Goal: Transaction & Acquisition: Purchase product/service

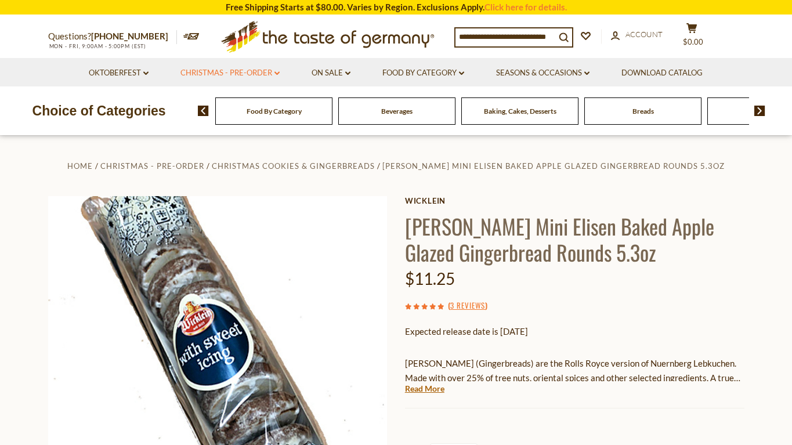
click at [231, 71] on link "Christmas - PRE-ORDER dropdown_arrow" at bounding box center [229, 73] width 99 height 13
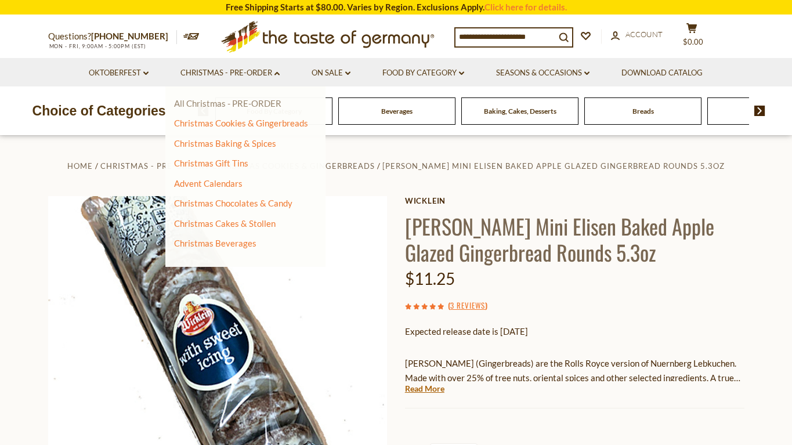
click at [252, 104] on link "All Christmas - PRE-ORDER" at bounding box center [227, 103] width 107 height 10
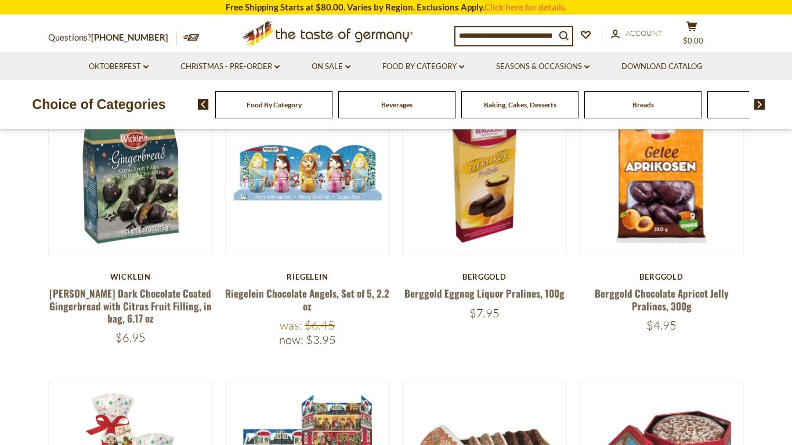
scroll to position [339, 0]
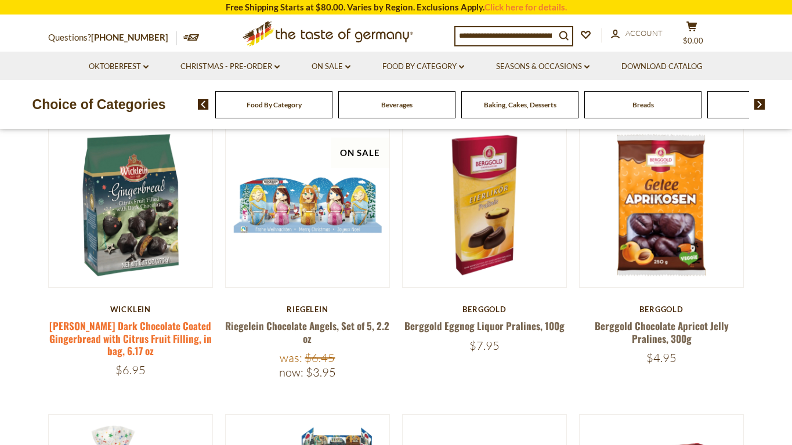
click at [141, 331] on link "[PERSON_NAME] Dark Chocolate Coated Gingerbread with Citrus Fruit Filling, in b…" at bounding box center [130, 338] width 162 height 39
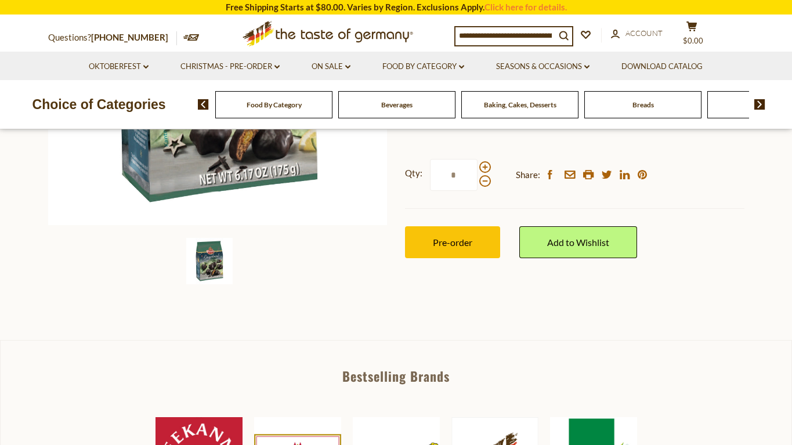
scroll to position [356, 0]
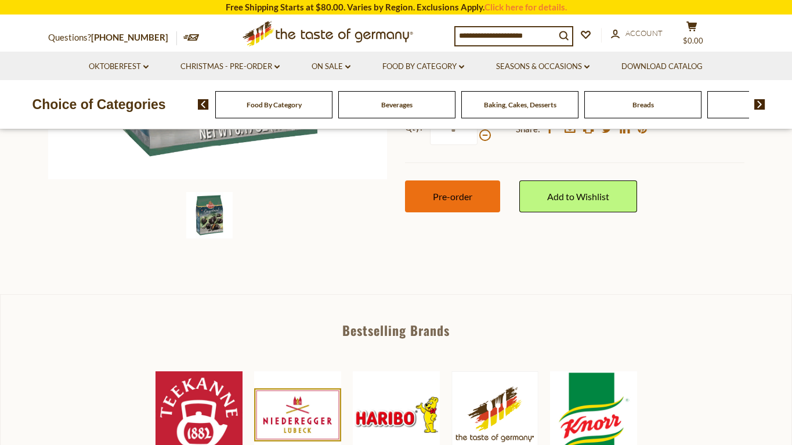
click at [474, 180] on button "Pre-order" at bounding box center [452, 196] width 95 height 32
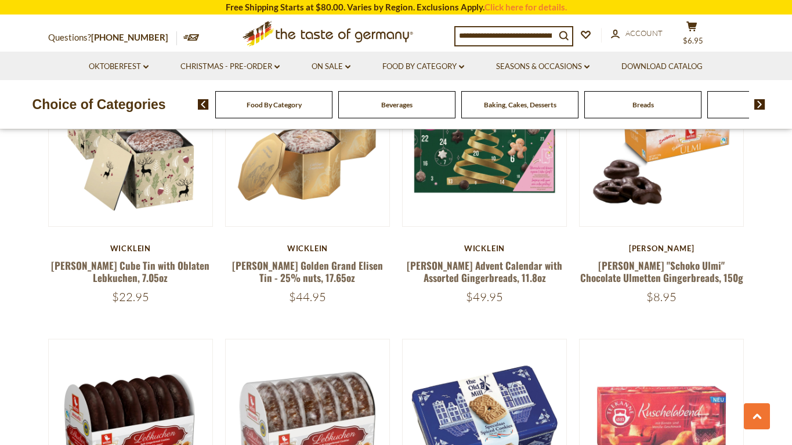
scroll to position [965, 0]
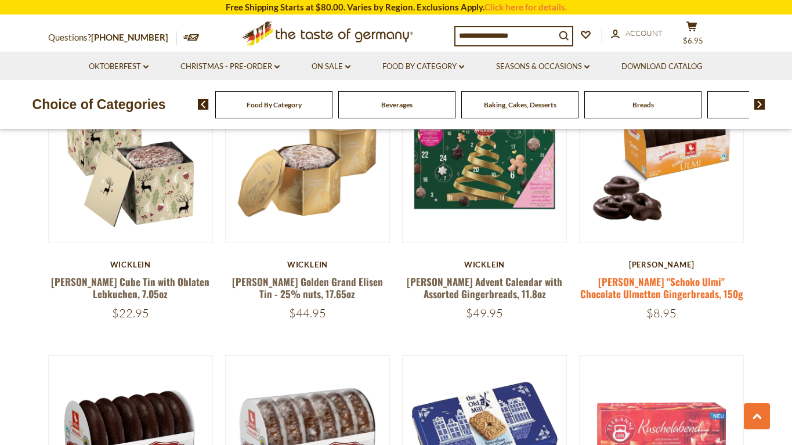
click at [651, 277] on link "Weiss "Schoko Ulmi" Chocolate Ulmetten Gingerbreads, 150g" at bounding box center [661, 287] width 163 height 27
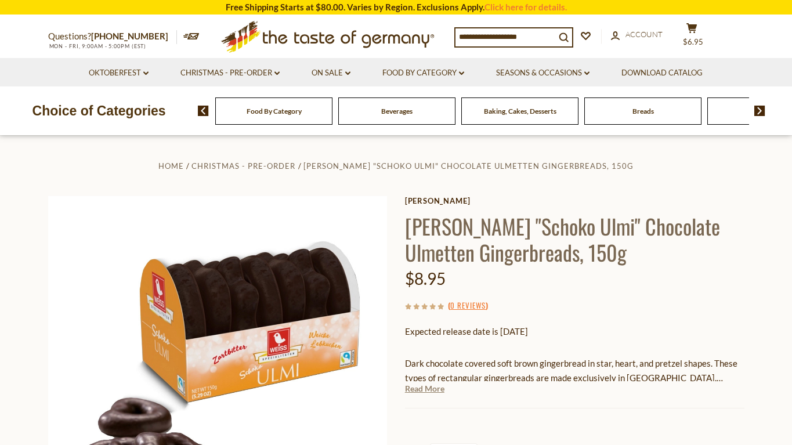
click at [420, 385] on link "Read More" at bounding box center [424, 389] width 39 height 12
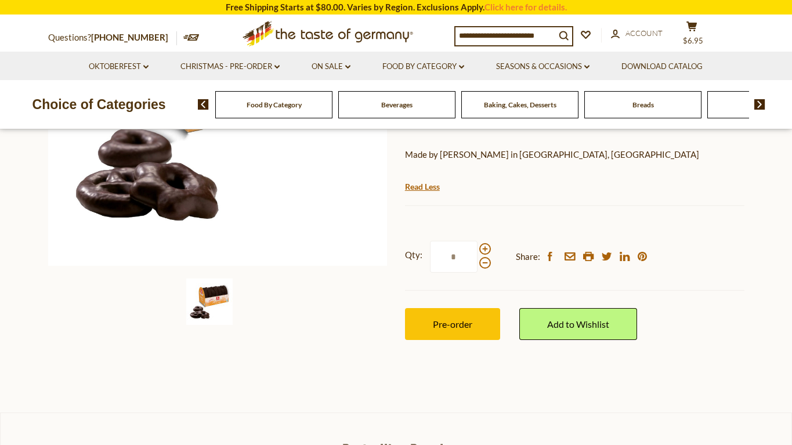
scroll to position [356, 0]
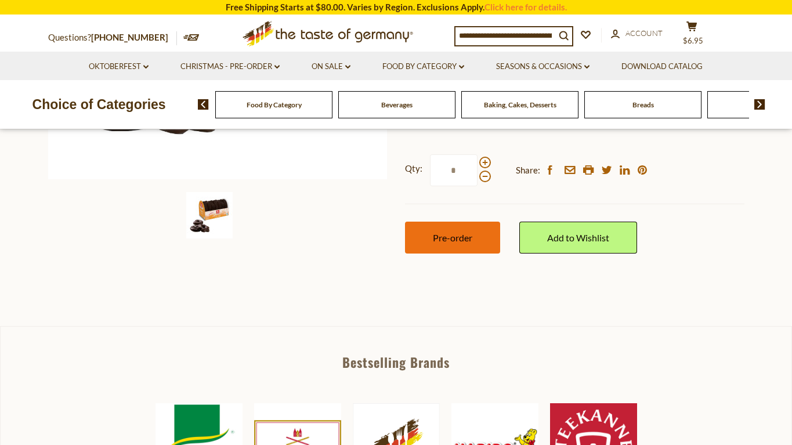
click at [466, 233] on span "Pre-order" at bounding box center [452, 237] width 39 height 11
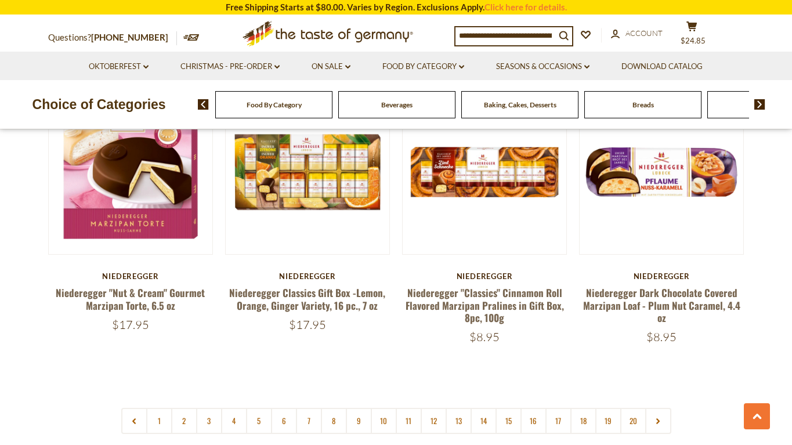
scroll to position [2648, 0]
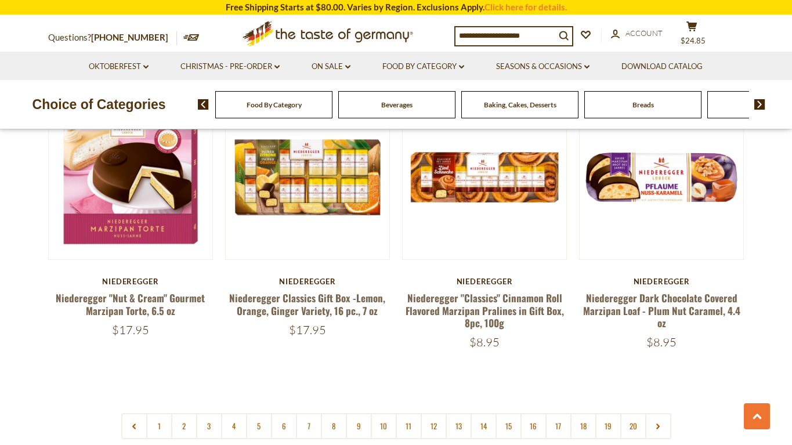
click at [475, 39] on input at bounding box center [506, 35] width 100 height 16
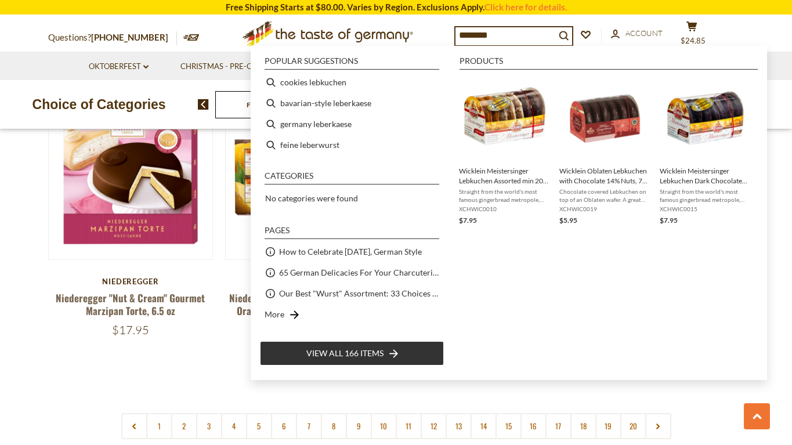
type input "*********"
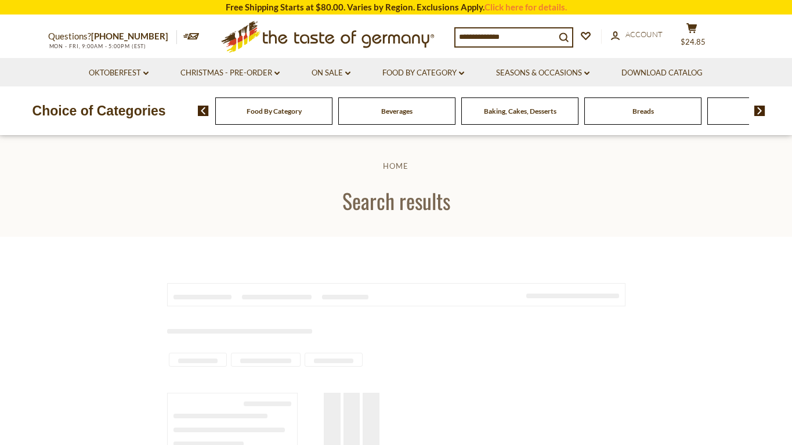
type input "*********"
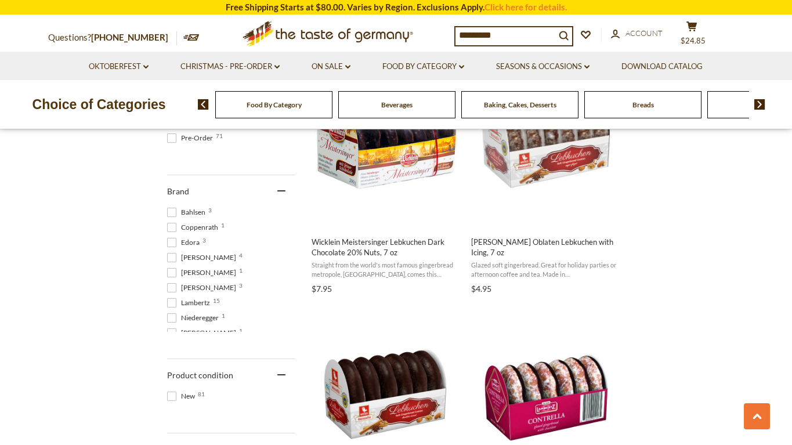
scroll to position [561, 0]
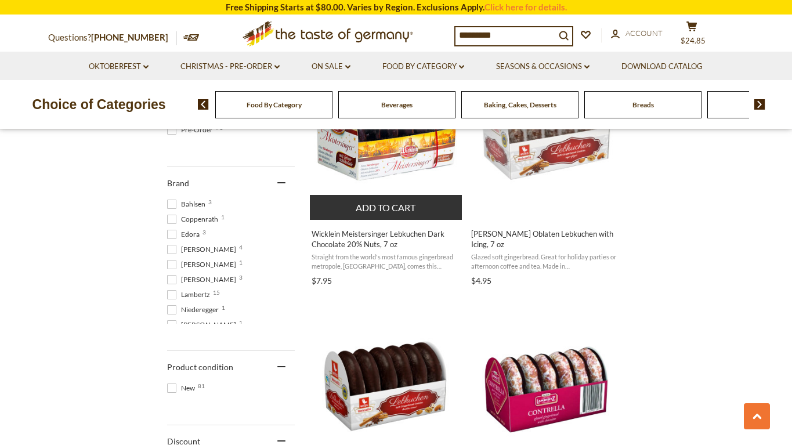
click at [349, 240] on span "Wicklein Meistersinger Lebkuchen Dark Chocolate 20% Nuts, 7 oz" at bounding box center [387, 239] width 150 height 21
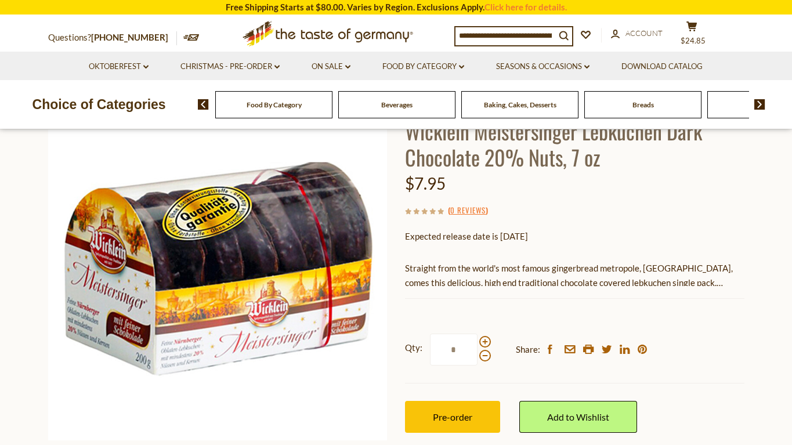
scroll to position [116, 0]
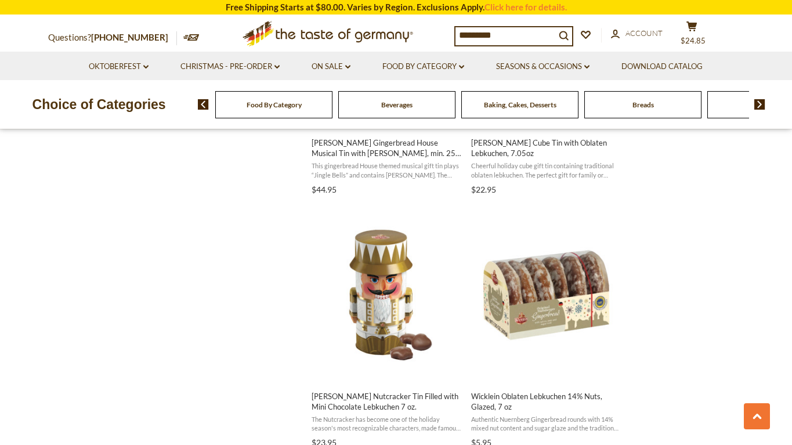
scroll to position [1424, 0]
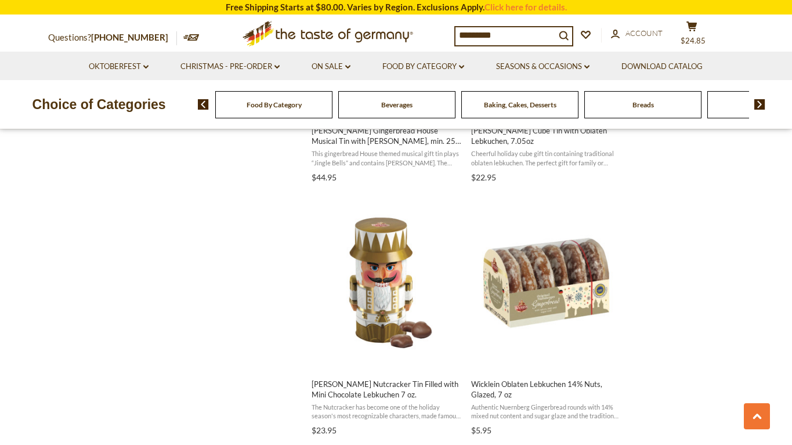
drag, startPoint x: 505, startPoint y: 39, endPoint x: 458, endPoint y: 34, distance: 46.7
click at [458, 34] on input "*********" at bounding box center [506, 35] width 100 height 16
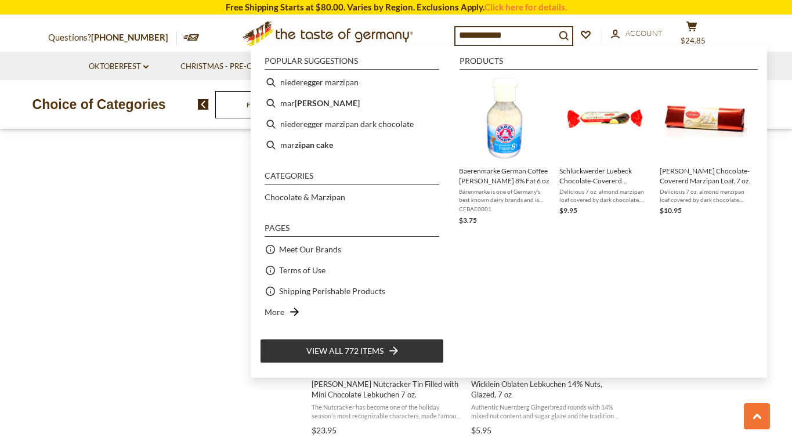
type input "**********"
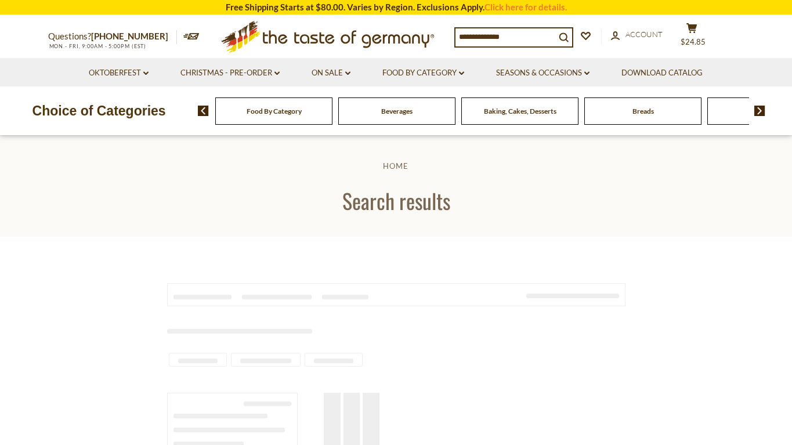
type input "**********"
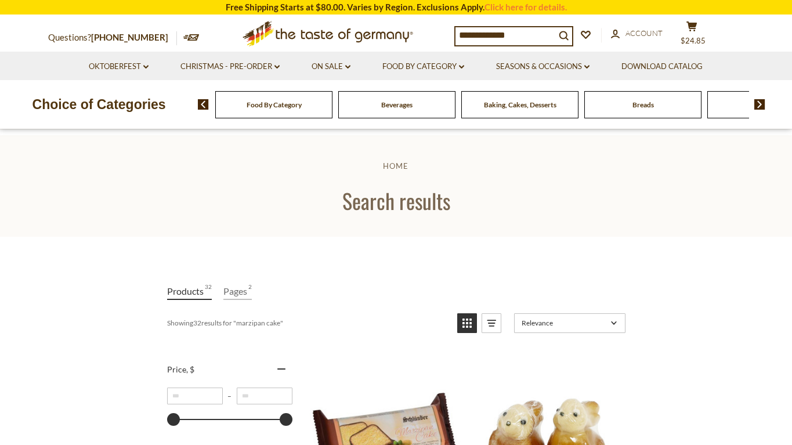
scroll to position [356, 0]
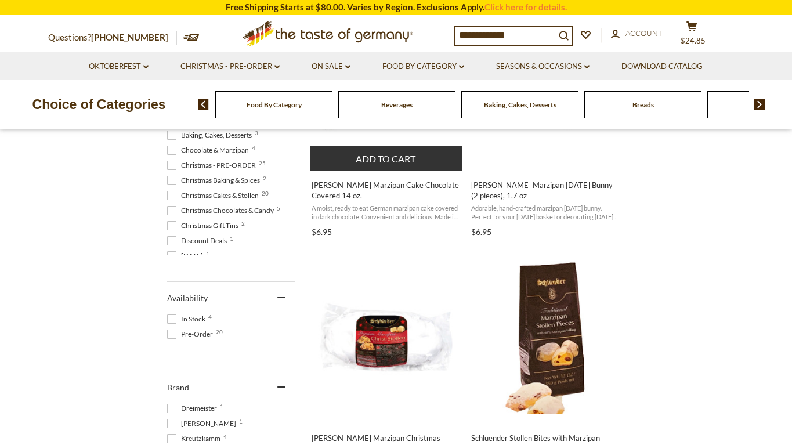
click at [342, 199] on span "Schluender Marzipan Cake Chocolate Covered 14 oz." at bounding box center [387, 190] width 150 height 21
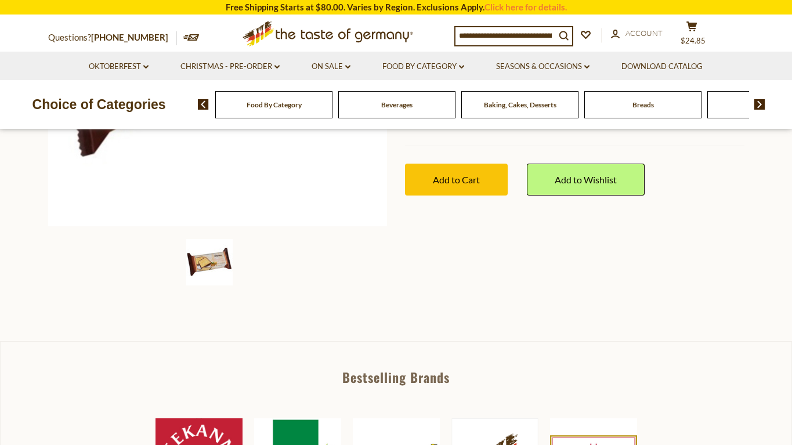
scroll to position [356, 0]
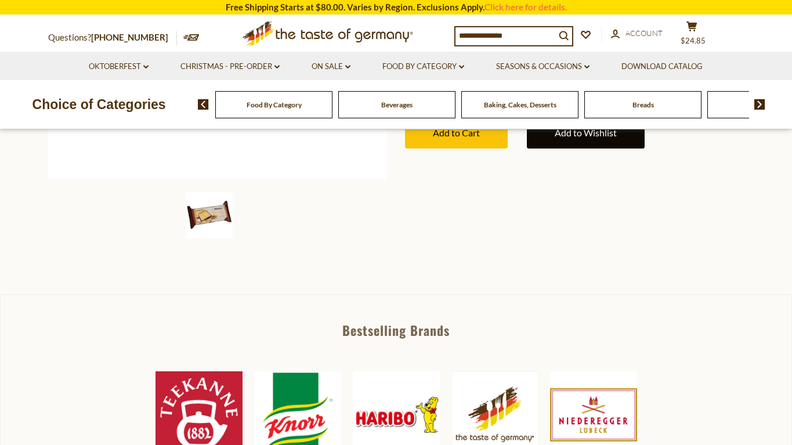
click at [560, 136] on link "Add to Wishlist" at bounding box center [586, 133] width 118 height 32
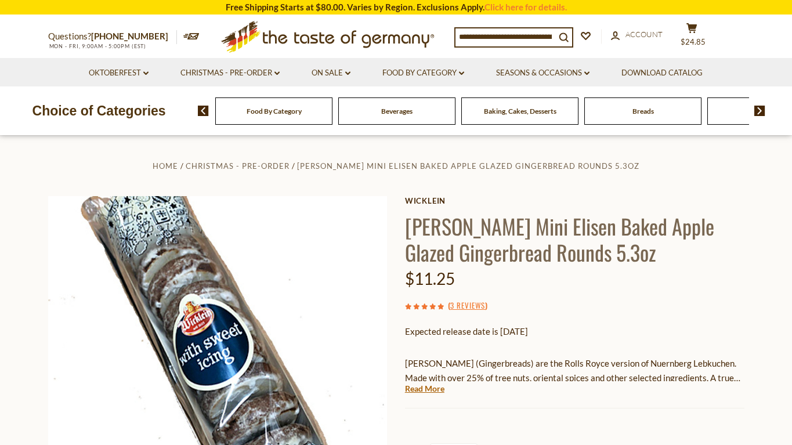
click at [483, 35] on input at bounding box center [506, 36] width 100 height 16
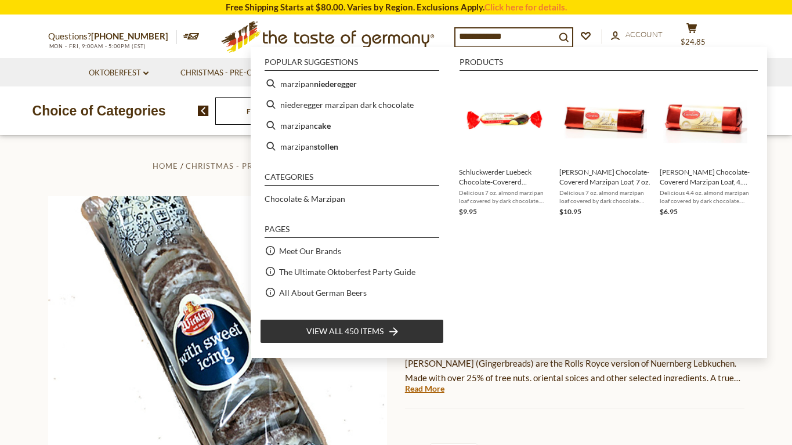
type input "**********"
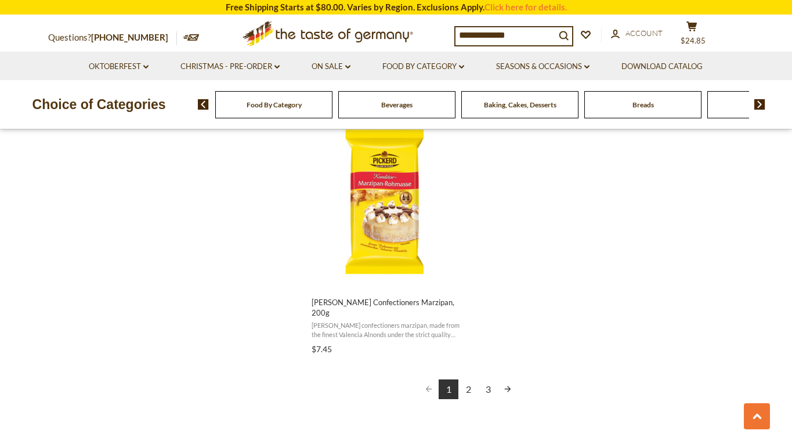
scroll to position [2020, 0]
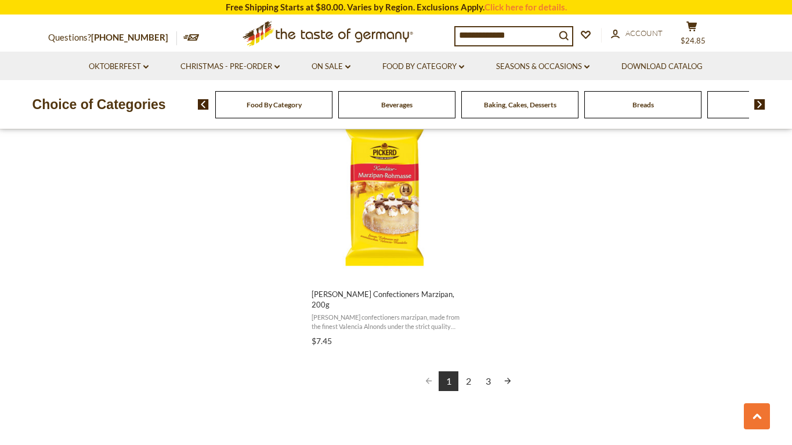
click at [467, 371] on link "2" at bounding box center [468, 381] width 20 height 20
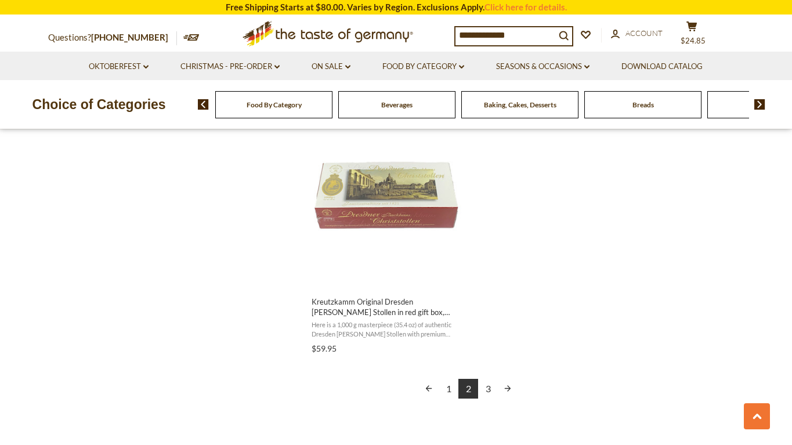
scroll to position [2044, 0]
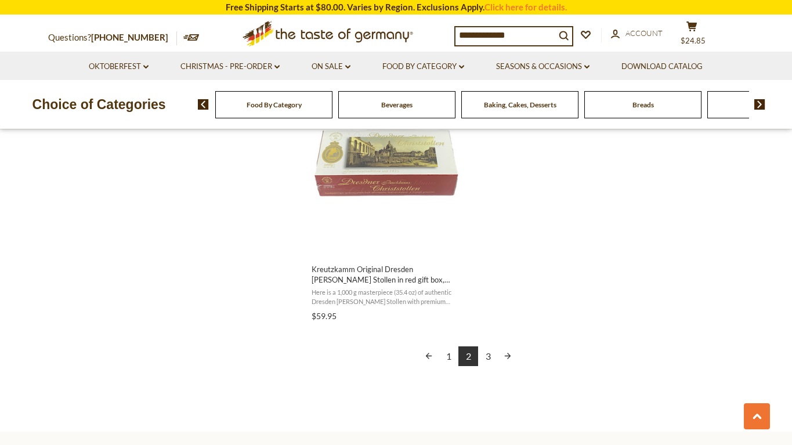
click at [489, 346] on link "3" at bounding box center [488, 356] width 20 height 20
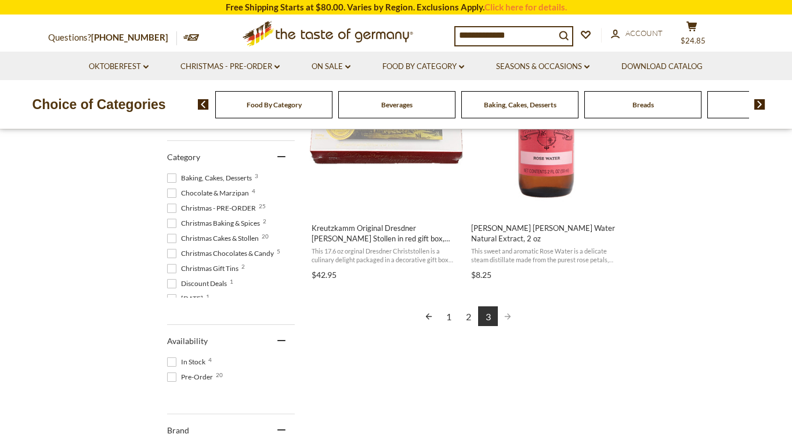
scroll to position [407, 0]
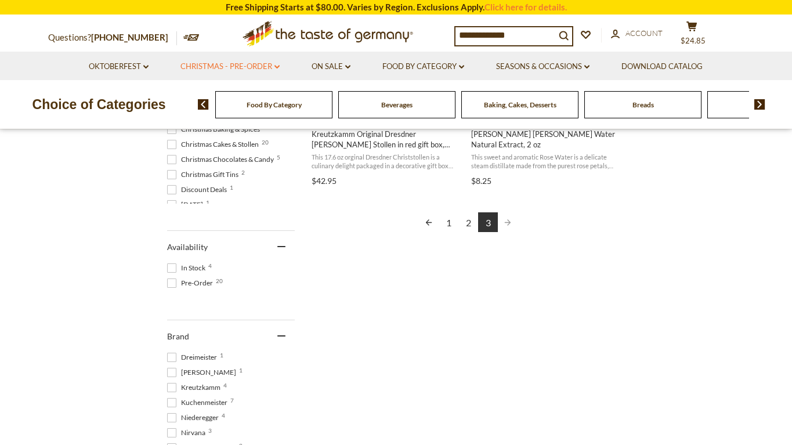
click at [231, 61] on link "Christmas - PRE-ORDER dropdown_arrow" at bounding box center [229, 66] width 99 height 13
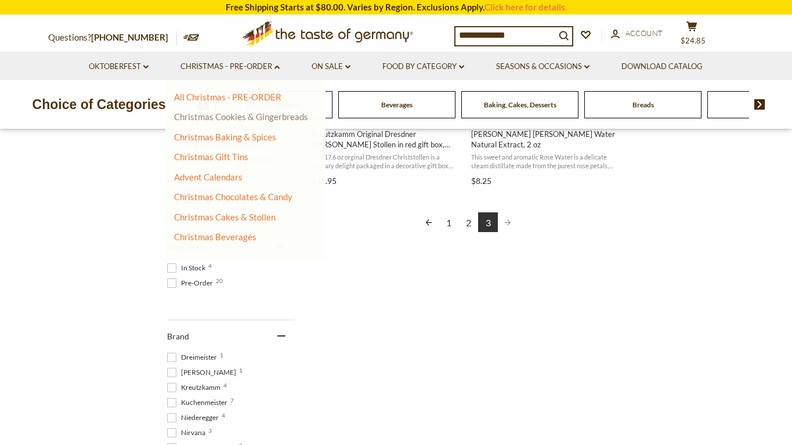
click at [234, 117] on link "Christmas Cookies & Gingerbreads" at bounding box center [241, 116] width 134 height 10
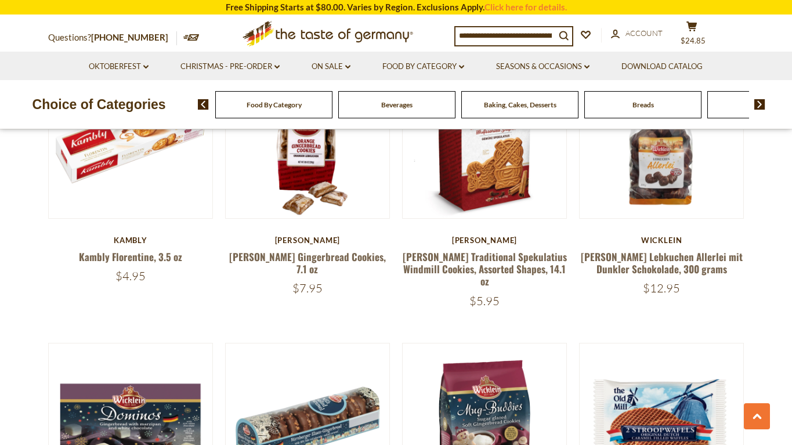
scroll to position [1537, 0]
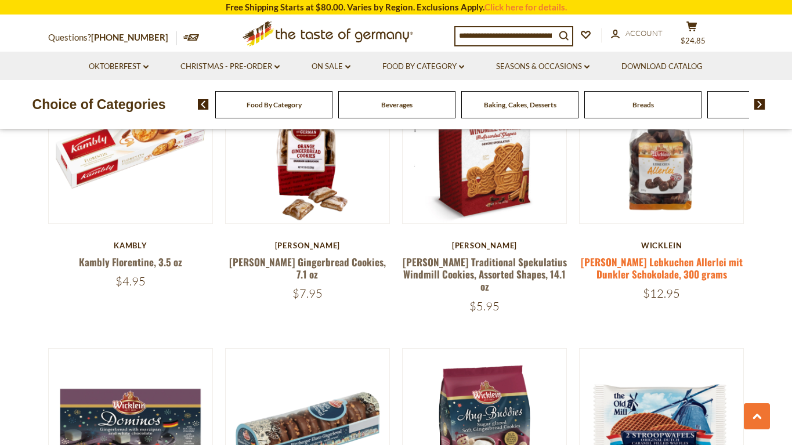
click at [639, 255] on link "[PERSON_NAME] Lebkuchen Allerlei mit Dunkler Schokolade, 300 grams" at bounding box center [662, 268] width 162 height 27
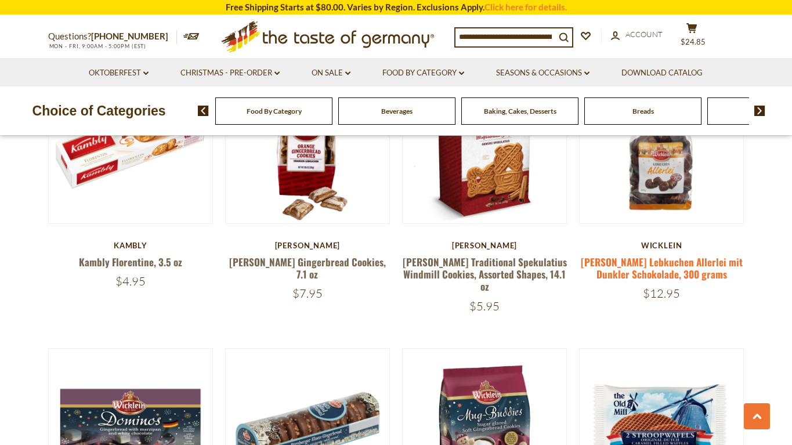
click at [652, 258] on link "[PERSON_NAME] Lebkuchen Allerlei mit Dunkler Schokolade, 300 grams" at bounding box center [662, 268] width 162 height 27
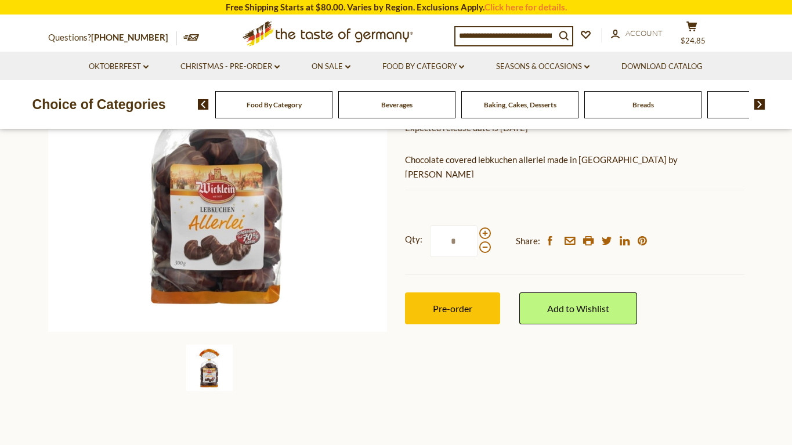
scroll to position [263, 0]
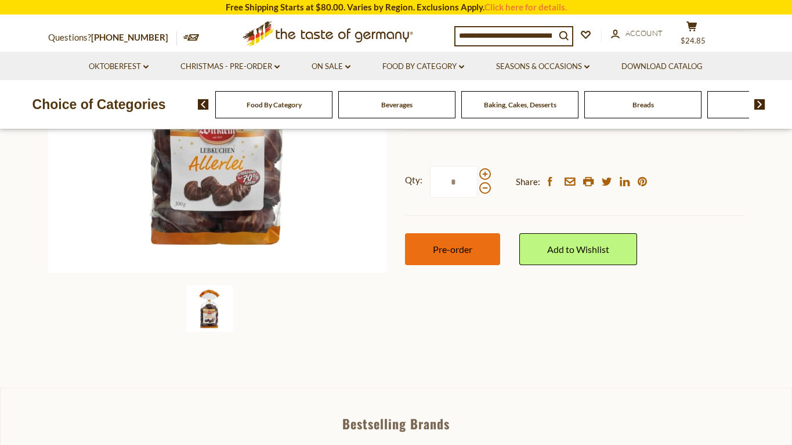
click at [446, 251] on span "Pre-order" at bounding box center [452, 249] width 39 height 11
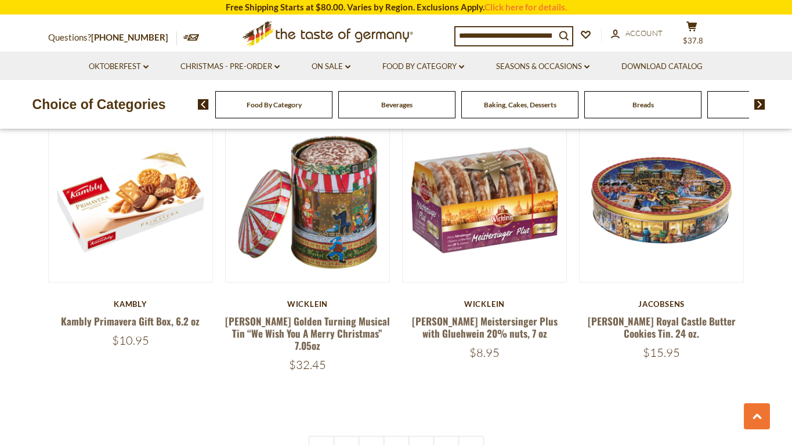
scroll to position [2671, 0]
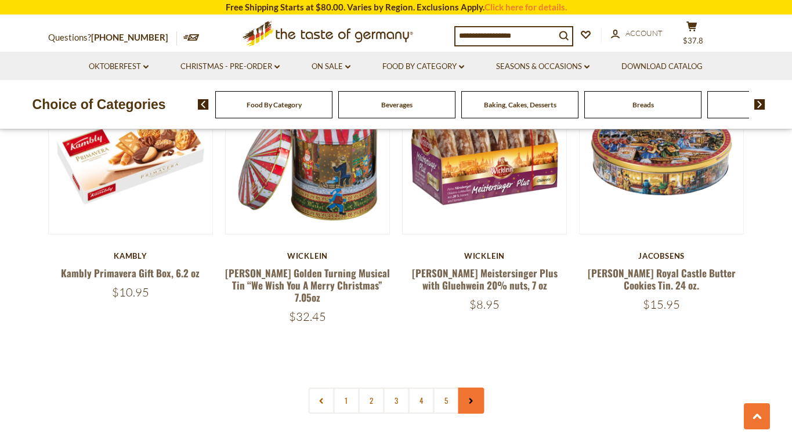
click at [476, 388] on link at bounding box center [471, 401] width 26 height 26
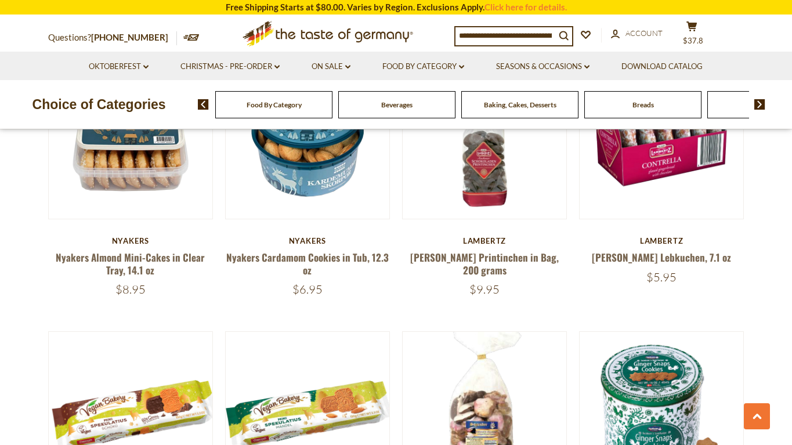
scroll to position [2088, 0]
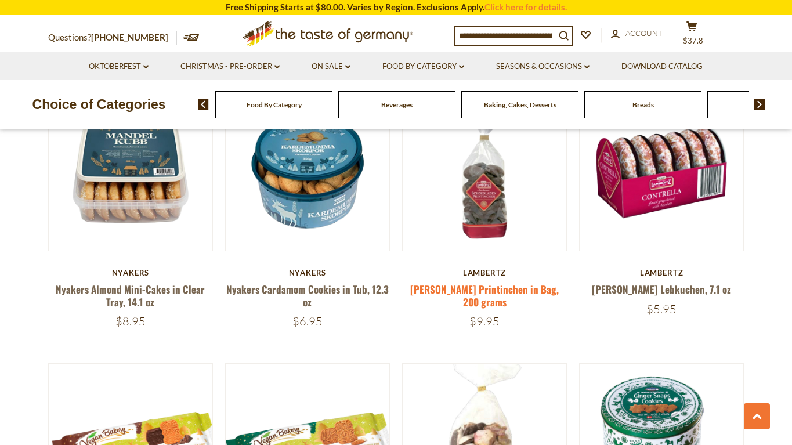
click at [478, 282] on link "[PERSON_NAME] Printinchen in Bag, 200 grams" at bounding box center [484, 295] width 149 height 27
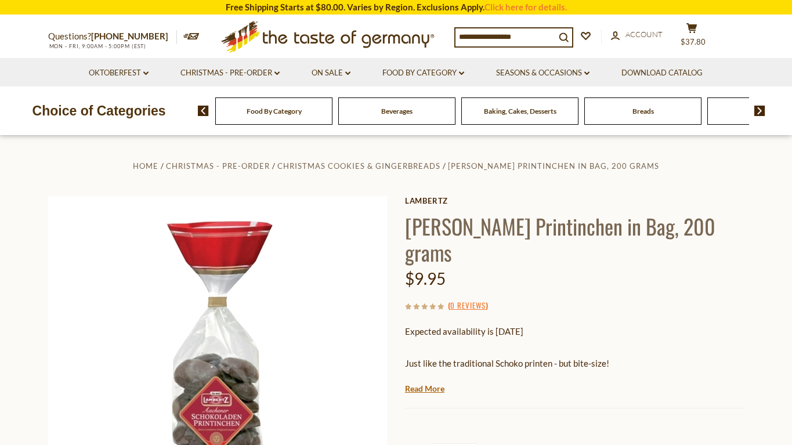
click at [505, 232] on h1 "[PERSON_NAME] Printinchen in Bag, 200 grams" at bounding box center [574, 239] width 339 height 52
drag, startPoint x: 549, startPoint y: 364, endPoint x: 494, endPoint y: 363, distance: 55.1
click at [494, 363] on p "Just like the traditional Schoko printen - but bite-size!" at bounding box center [574, 363] width 339 height 15
copy p "Schoko printen"
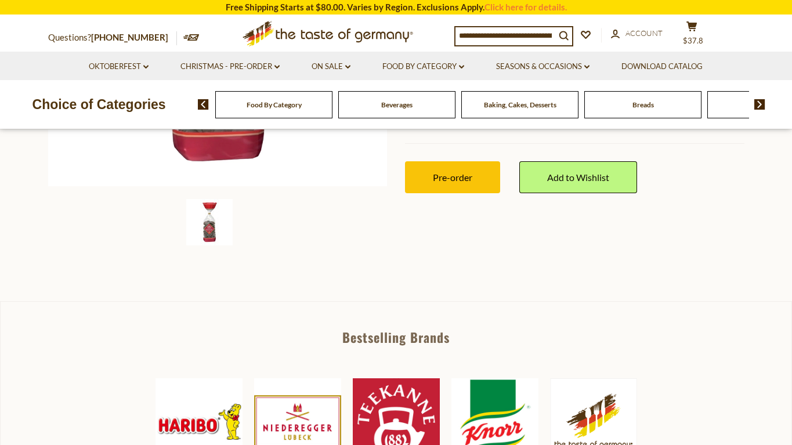
scroll to position [356, 0]
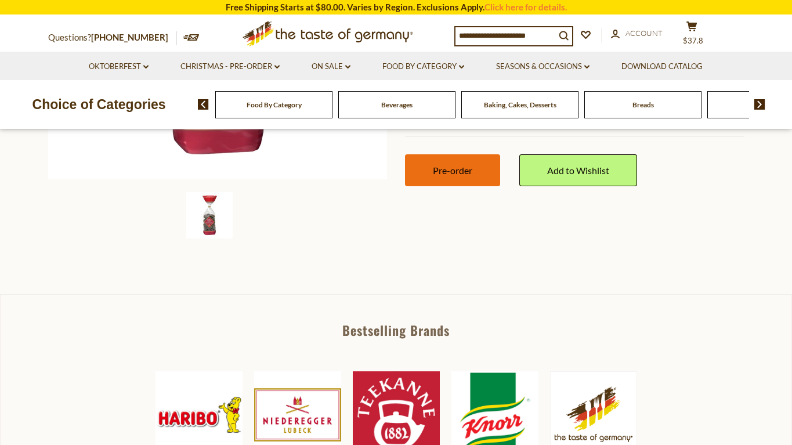
click at [472, 172] on span "Pre-order" at bounding box center [452, 170] width 39 height 11
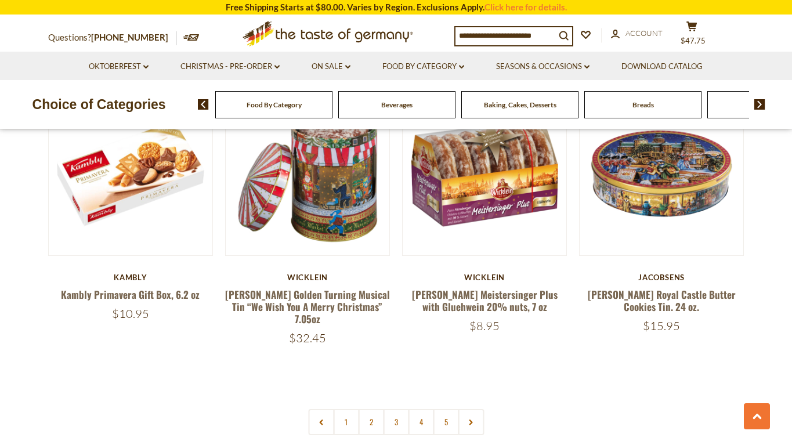
scroll to position [2704, 0]
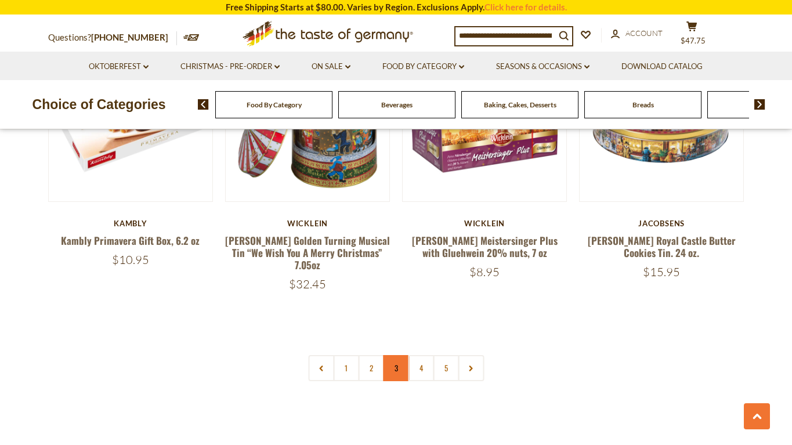
click at [389, 355] on link "3" at bounding box center [396, 368] width 26 height 26
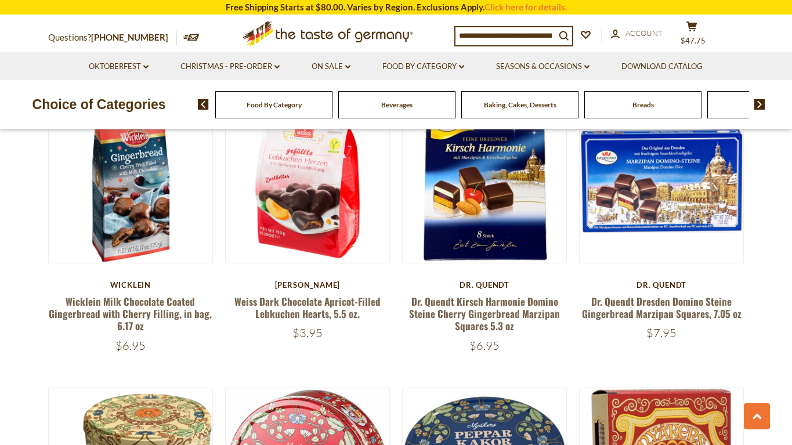
scroll to position [646, 0]
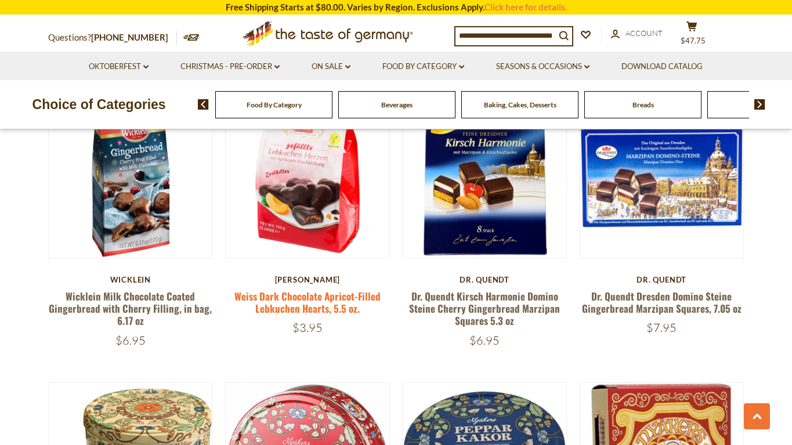
click at [310, 309] on link "Weiss Dark Chocolate Apricot-Filled Lebkuchen Hearts, 5.5 oz." at bounding box center [307, 302] width 146 height 27
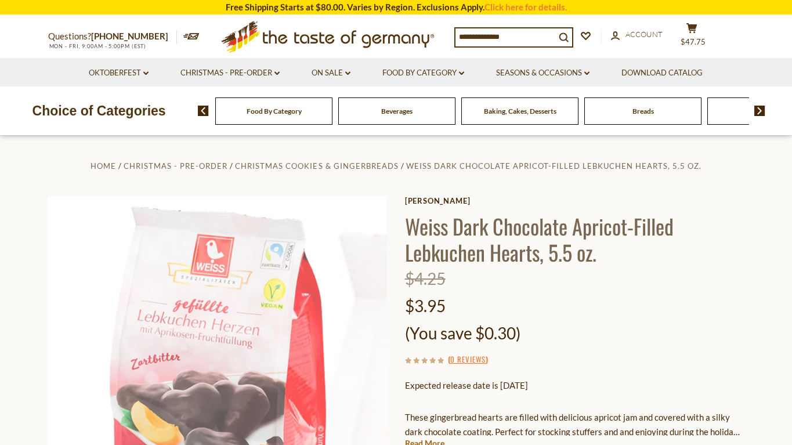
click at [594, 280] on div "$4.25" at bounding box center [574, 278] width 339 height 27
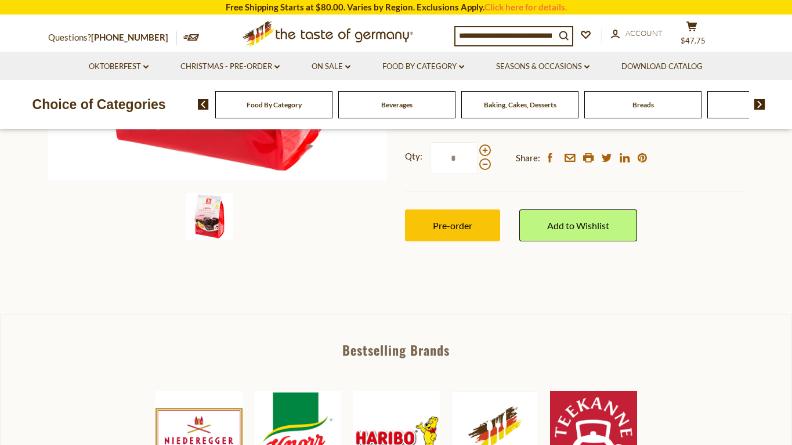
scroll to position [356, 0]
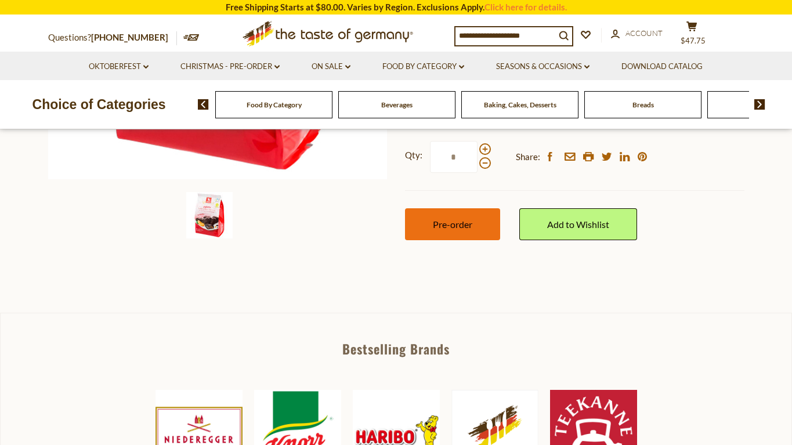
click at [450, 219] on span "Pre-order" at bounding box center [452, 224] width 39 height 11
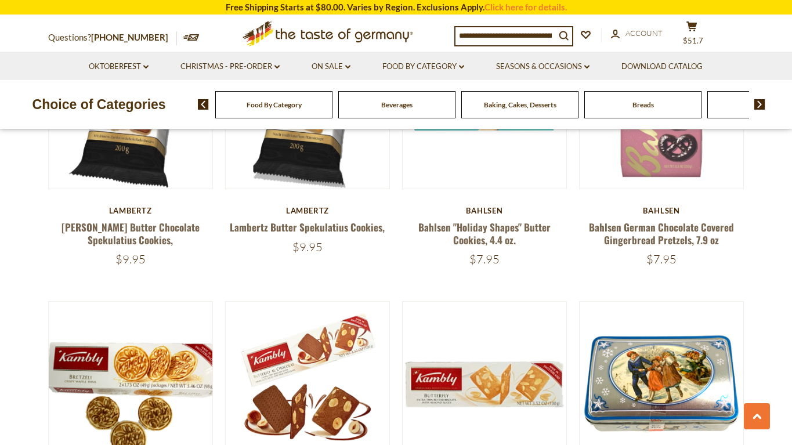
scroll to position [2156, 0]
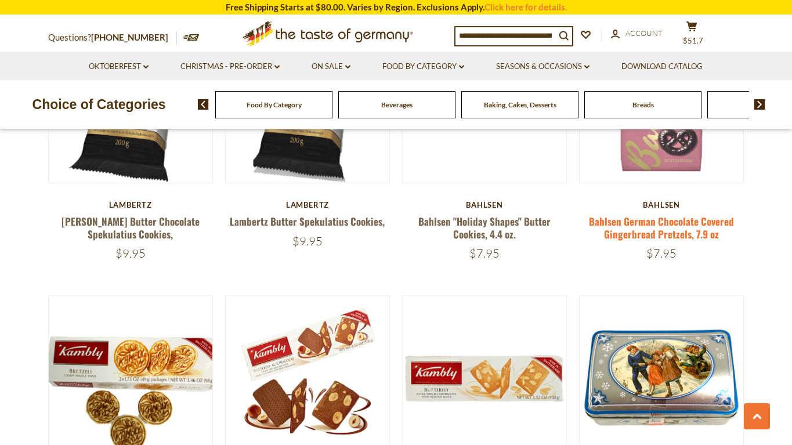
click at [667, 221] on link "Bahlsen German Chocolate Covered Gingerbread Pretzels, 7.9 oz" at bounding box center [661, 227] width 145 height 27
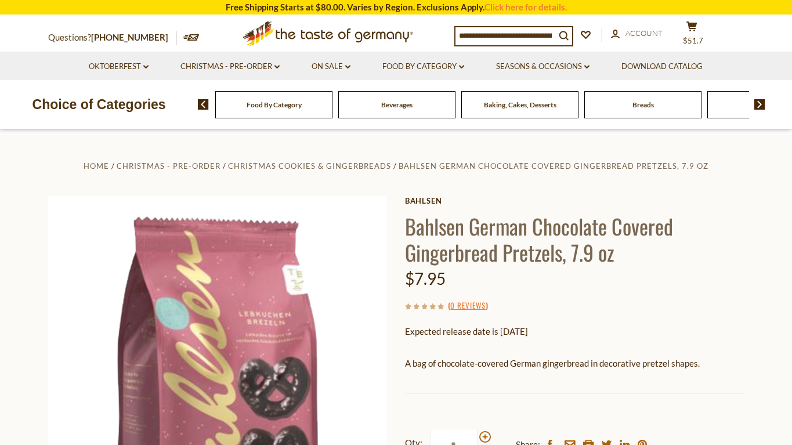
scroll to position [356, 0]
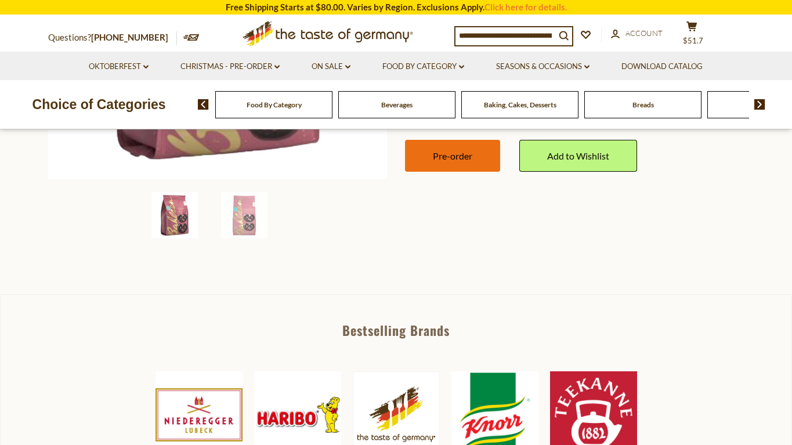
click at [459, 162] on button "Pre-order" at bounding box center [452, 156] width 95 height 32
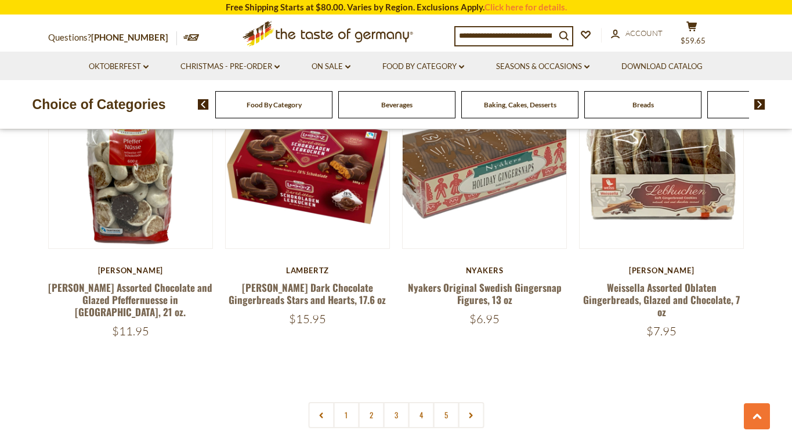
scroll to position [2684, 0]
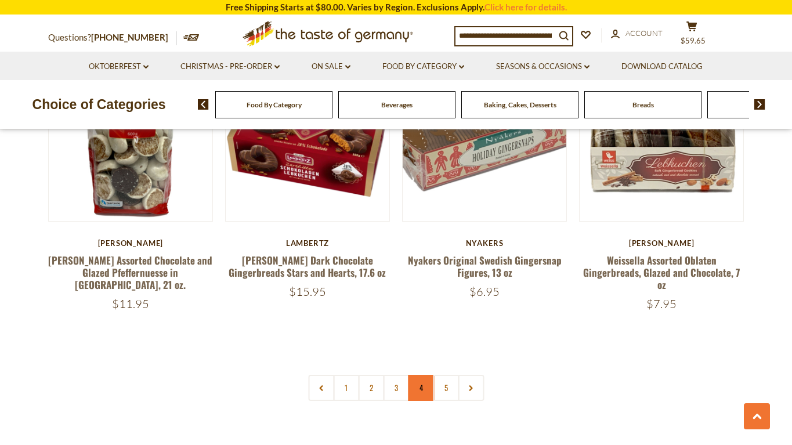
click at [419, 375] on link "4" at bounding box center [421, 388] width 26 height 26
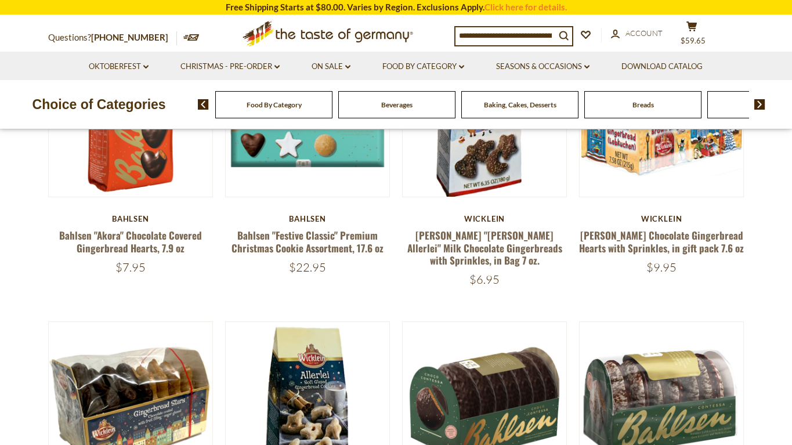
scroll to position [425, 0]
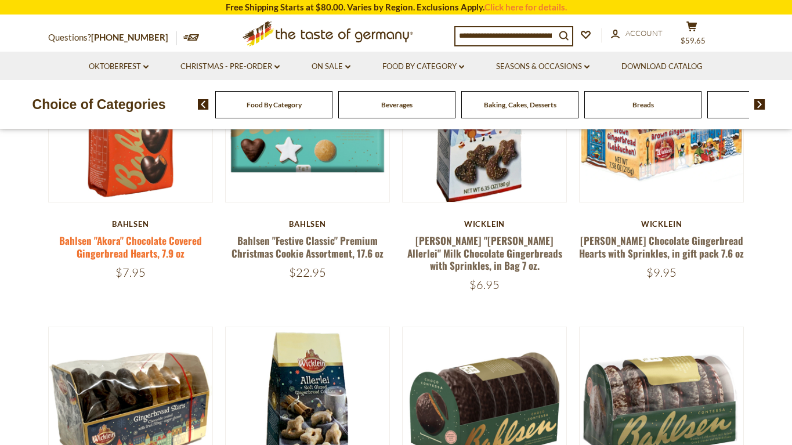
click at [117, 244] on link "Bahlsen "Akora" Chocolate Covered Gingerbread Hearts, 7.9 oz" at bounding box center [130, 246] width 143 height 27
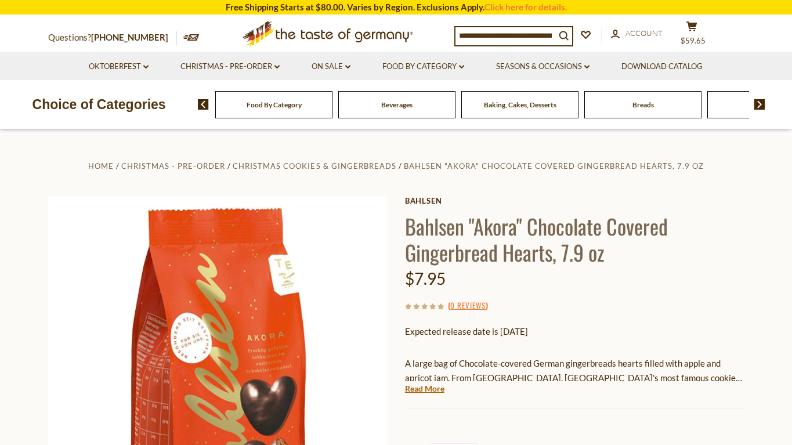
scroll to position [356, 0]
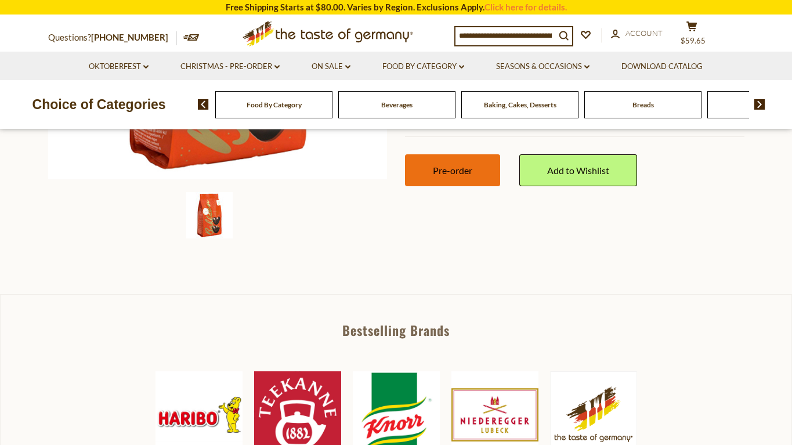
click at [473, 175] on button "Pre-order" at bounding box center [452, 170] width 95 height 32
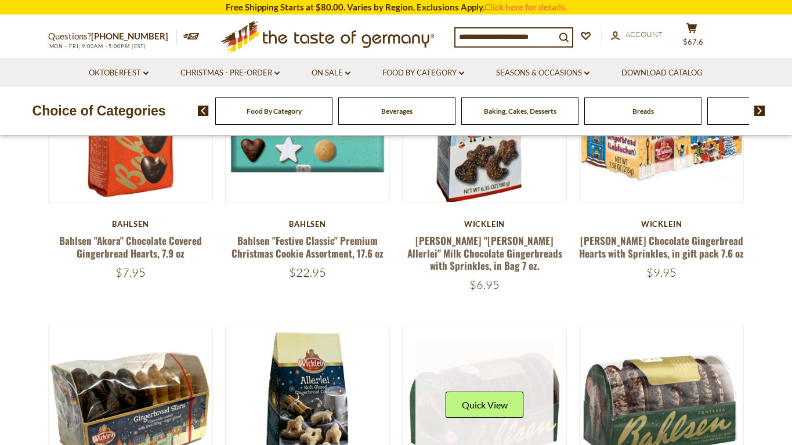
click at [496, 371] on link at bounding box center [485, 410] width 138 height 138
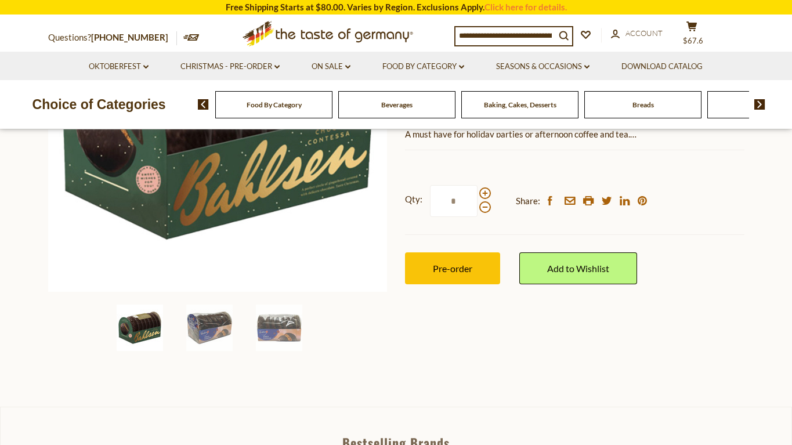
scroll to position [288, 0]
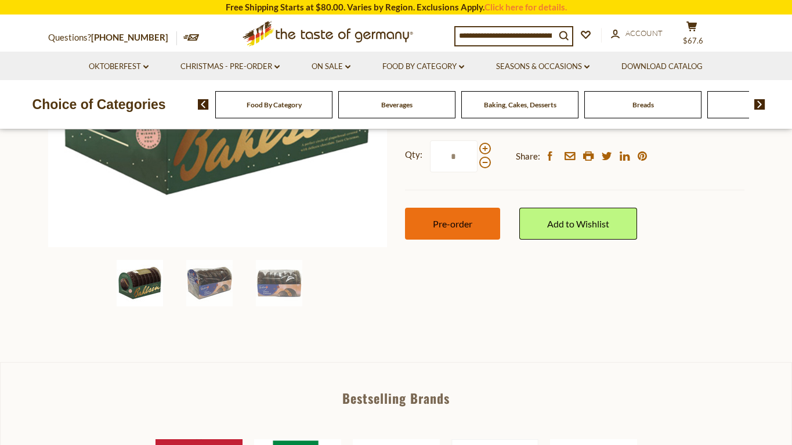
click at [451, 208] on button "Pre-order" at bounding box center [452, 224] width 95 height 32
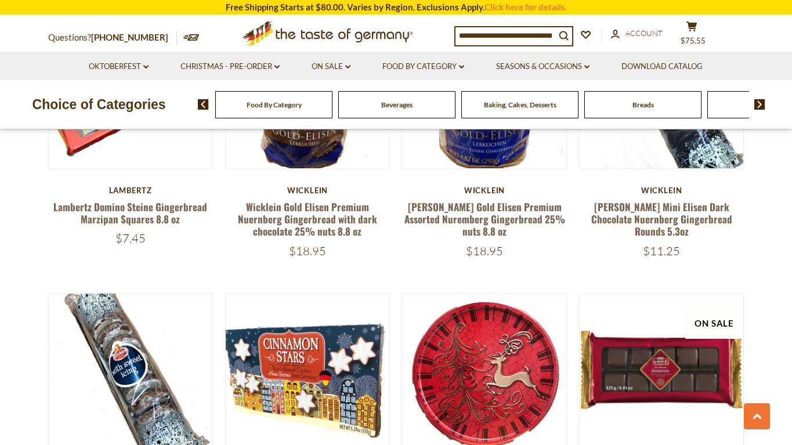
scroll to position [1048, 0]
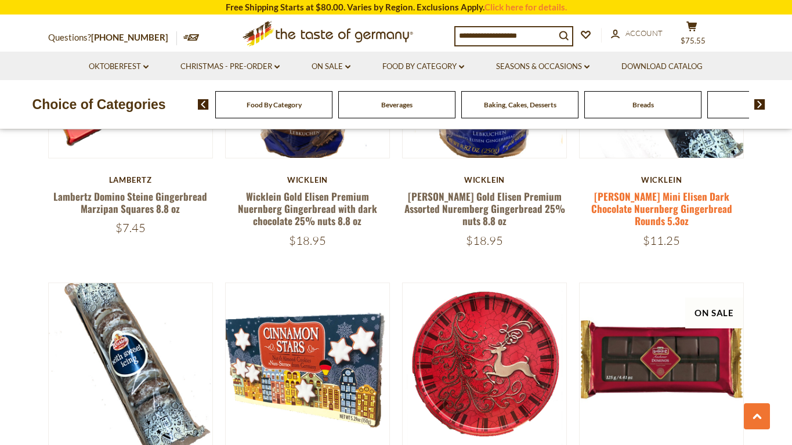
click at [681, 200] on link "[PERSON_NAME] Mini Elisen Dark Chocolate Nuernberg Gingerbread Rounds 5.3oz" at bounding box center [661, 208] width 141 height 39
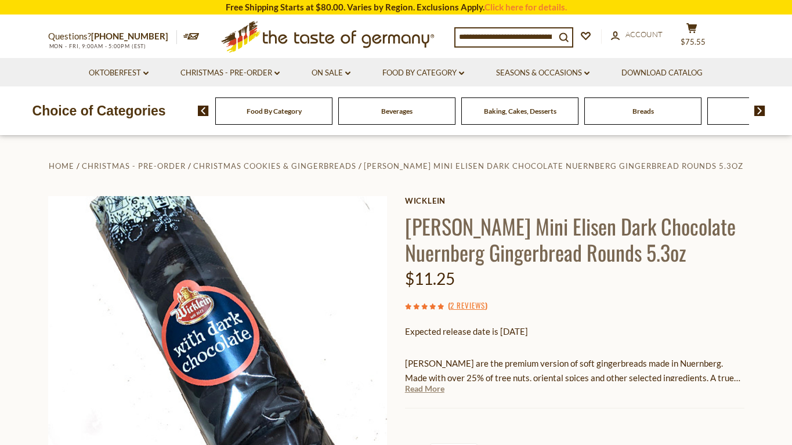
click at [413, 386] on link "Read More" at bounding box center [424, 389] width 39 height 12
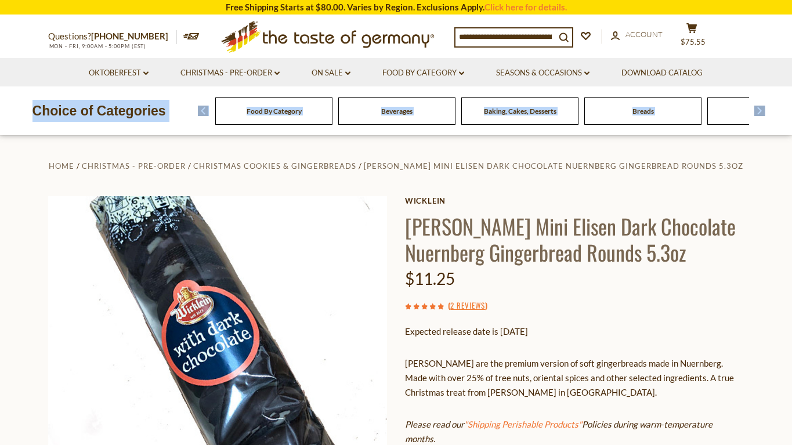
drag, startPoint x: 791, startPoint y: 62, endPoint x: 792, endPoint y: 80, distance: 18.0
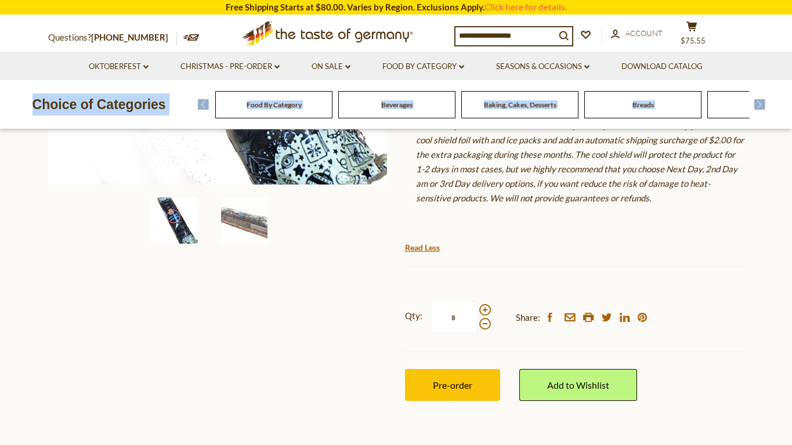
scroll to position [356, 0]
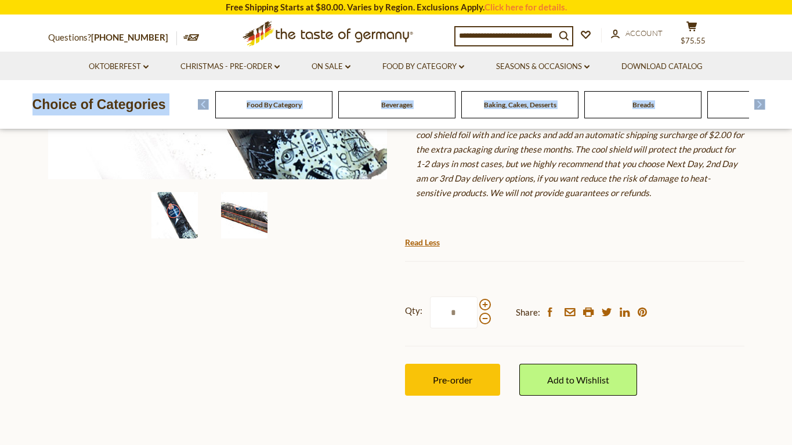
click at [262, 221] on img at bounding box center [244, 215] width 46 height 46
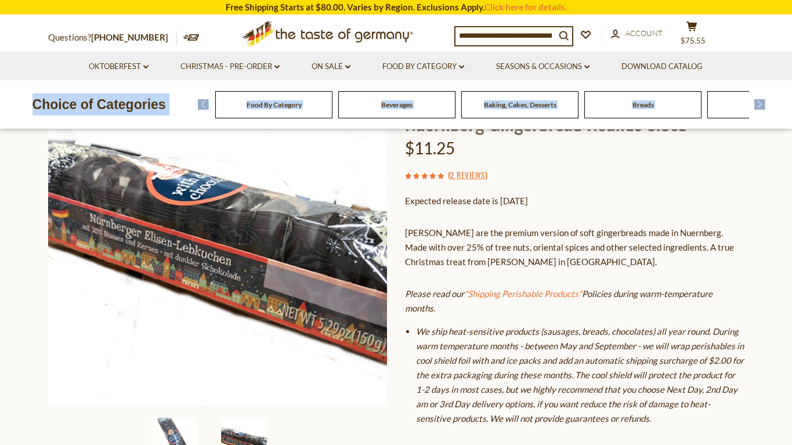
scroll to position [112, 0]
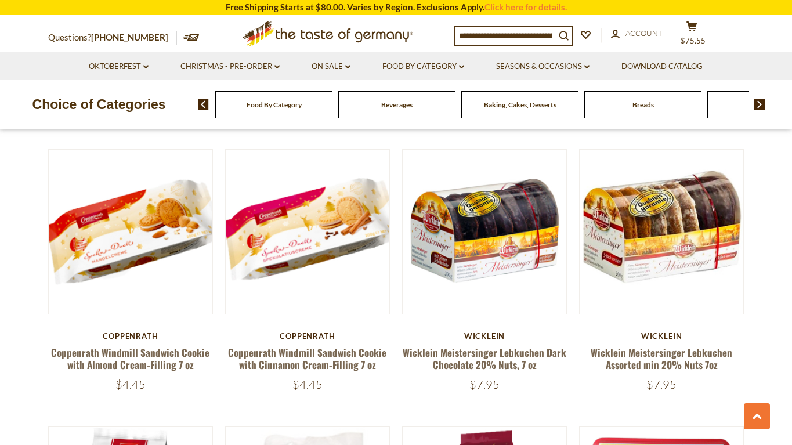
scroll to position [1516, 0]
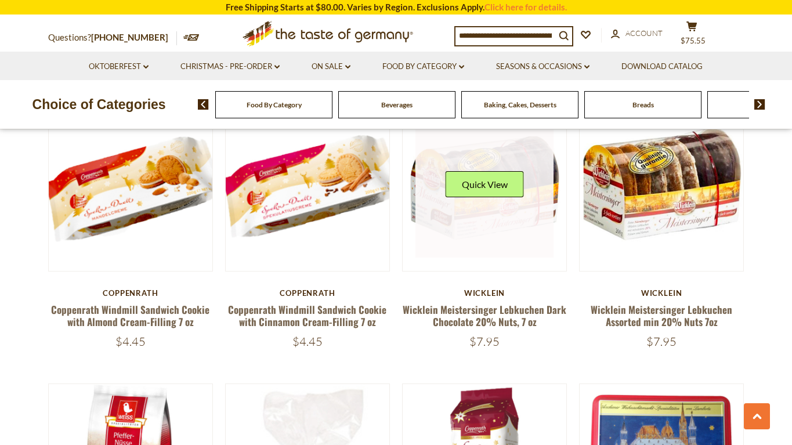
click at [487, 204] on link at bounding box center [485, 189] width 138 height 138
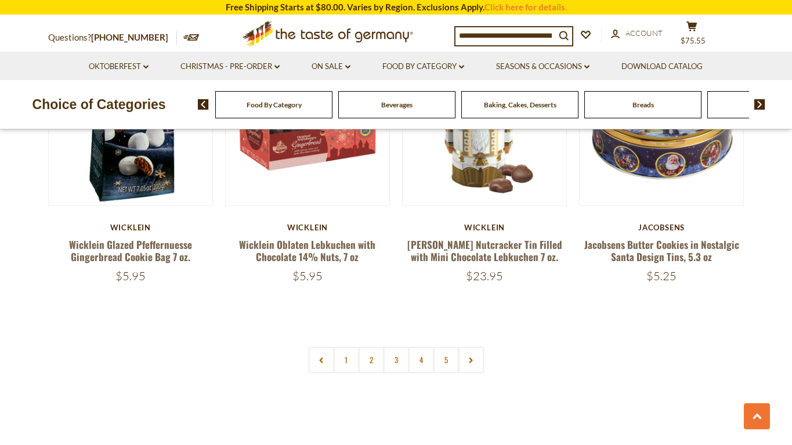
scroll to position [2725, 0]
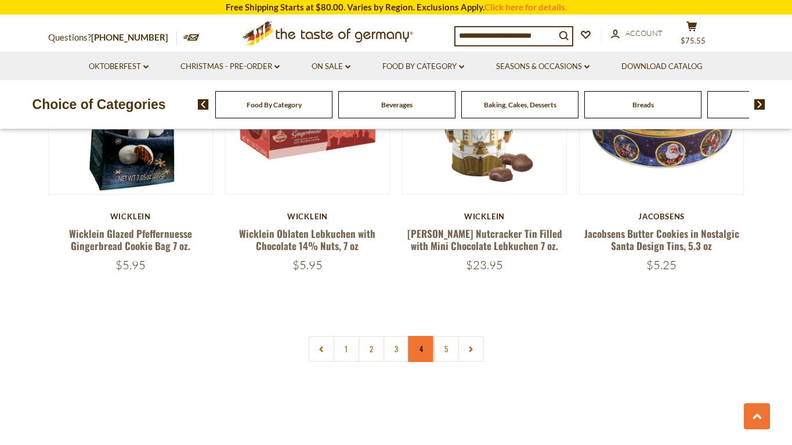
click at [421, 336] on link "4" at bounding box center [421, 349] width 26 height 26
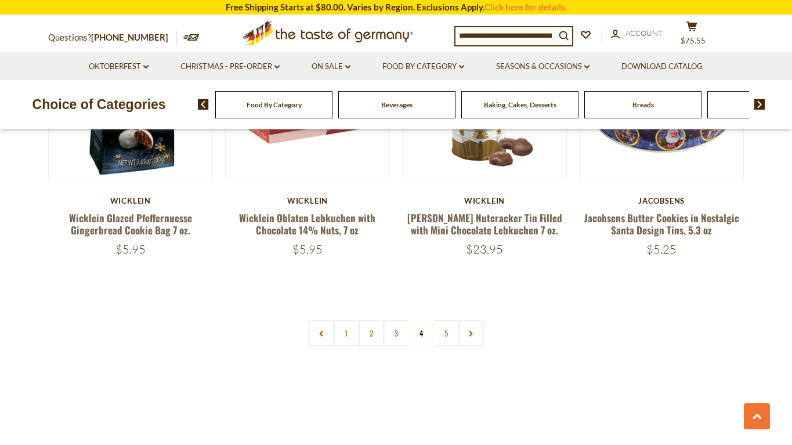
scroll to position [2784, 0]
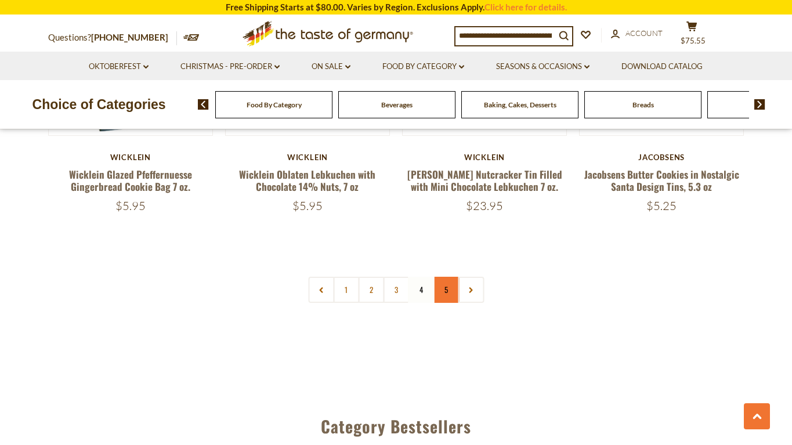
click at [447, 277] on link "5" at bounding box center [446, 290] width 26 height 26
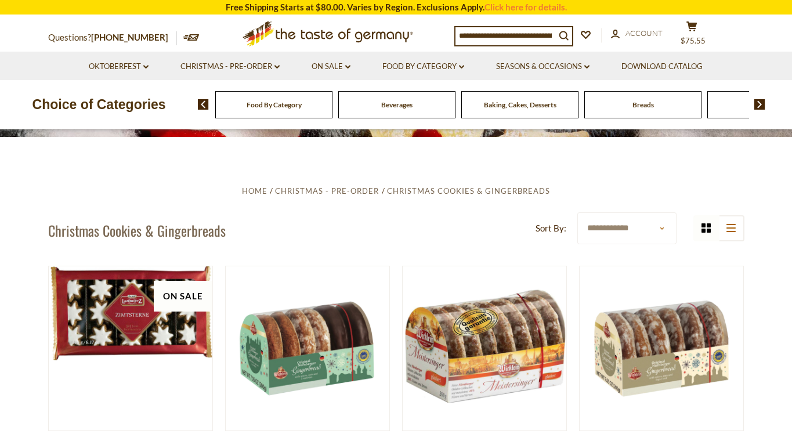
scroll to position [0, 0]
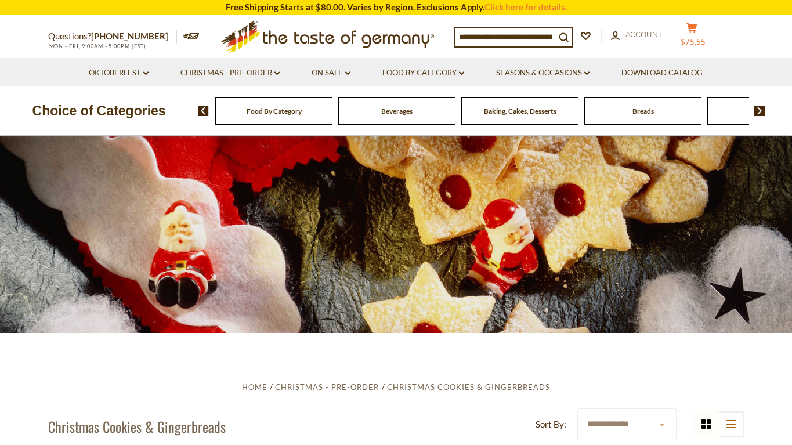
click at [696, 35] on button "cart $75.55" at bounding box center [692, 37] width 35 height 29
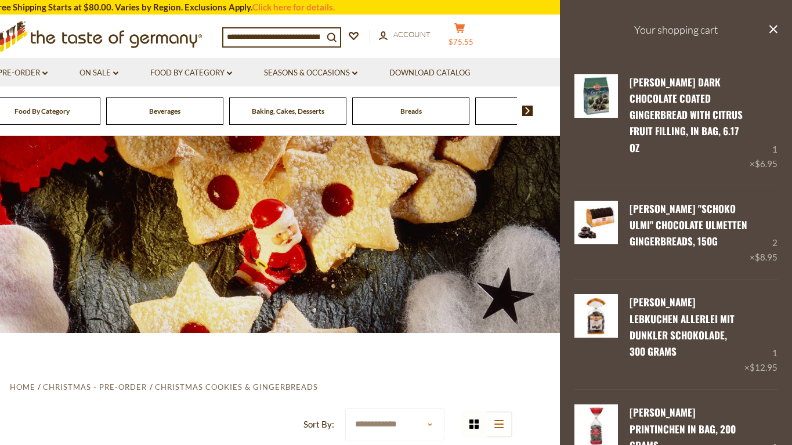
click at [695, 35] on h3 "Your shopping cart" at bounding box center [676, 30] width 232 height 60
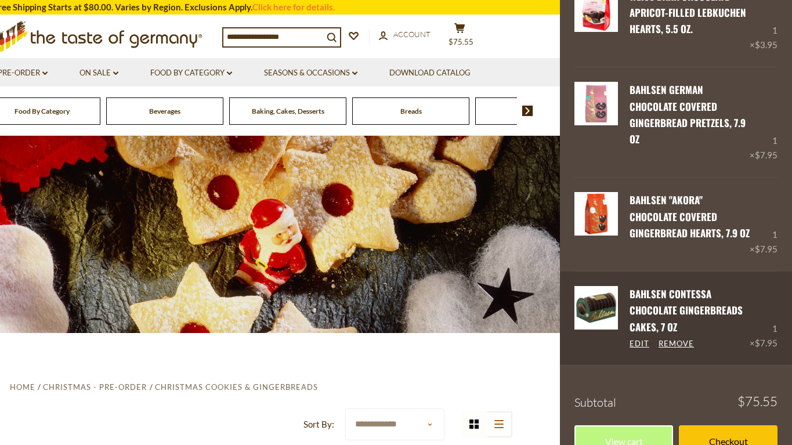
scroll to position [510, 0]
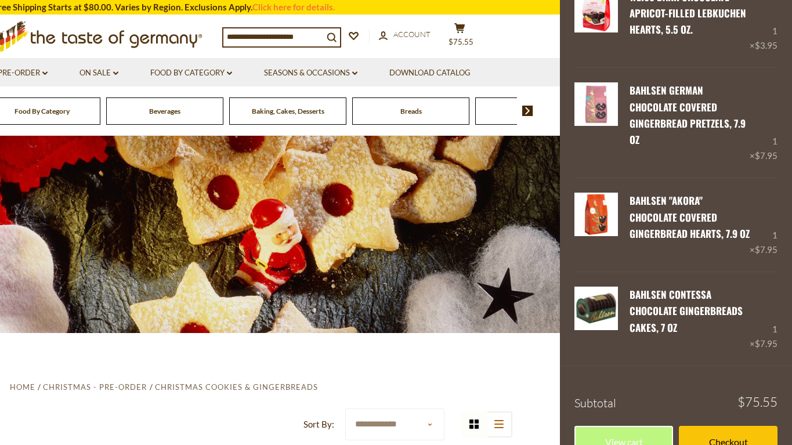
click at [512, 34] on div "Questions? [PHONE_NUMBER] MON - FRI, 9:00AM - 5:00PM (EST) .st0{fill:#EDD300;} …" at bounding box center [164, 37] width 714 height 42
